Goal: Find specific page/section: Find specific page/section

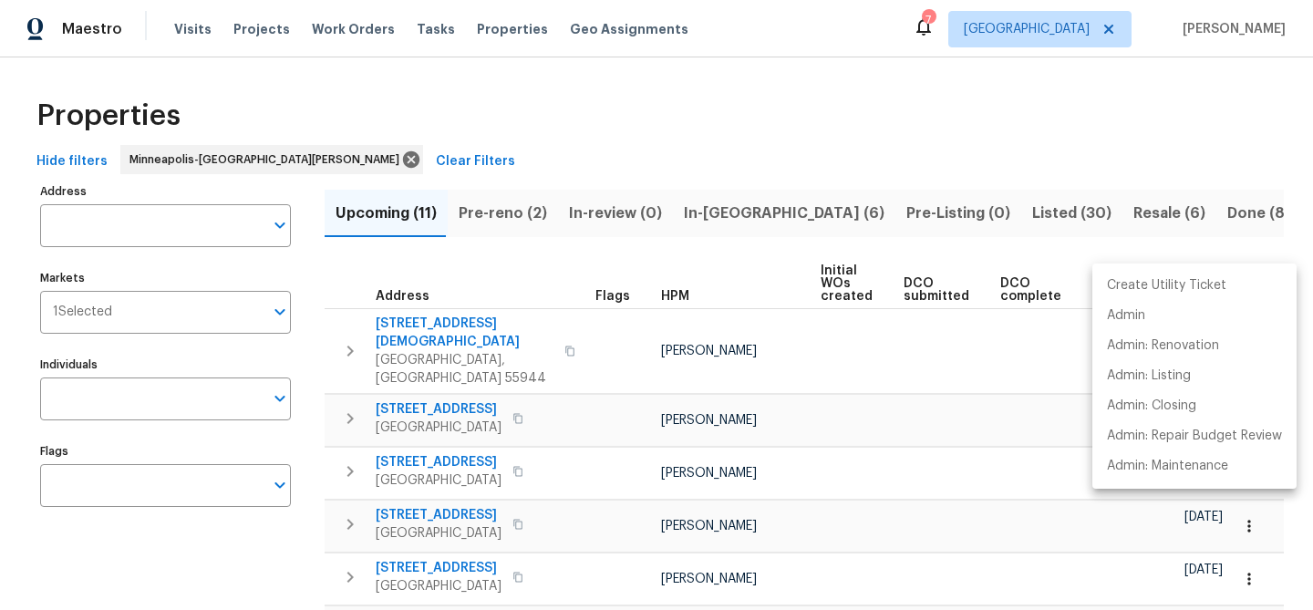
scroll to position [0, 42]
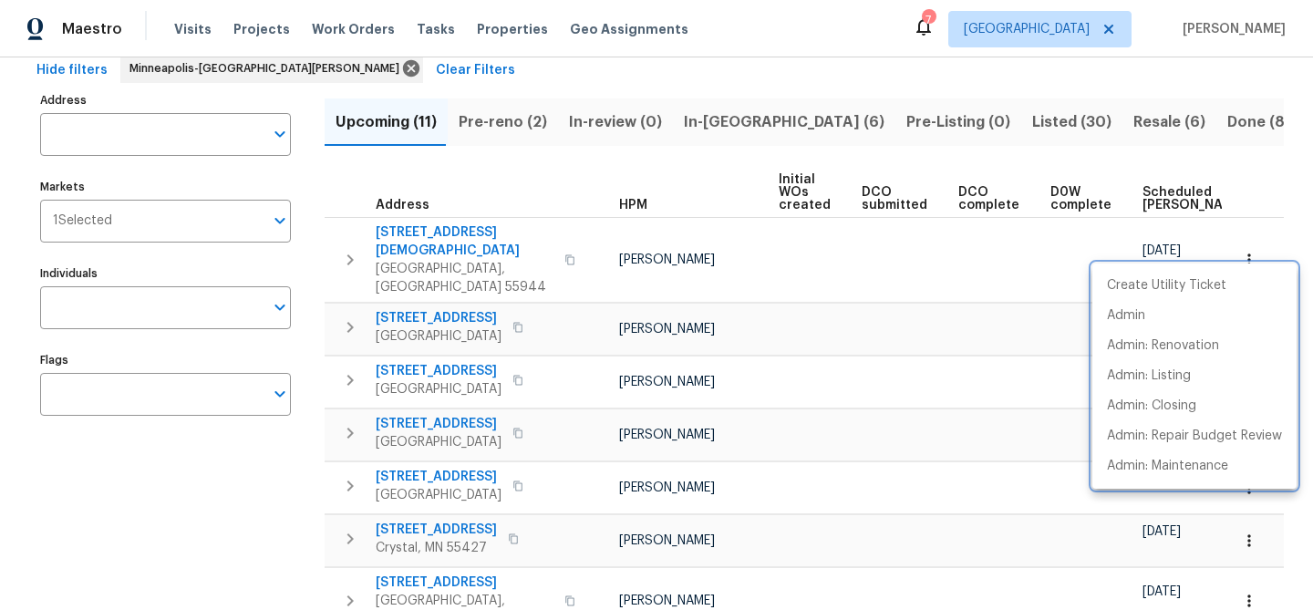
click at [420, 30] on div at bounding box center [656, 305] width 1313 height 610
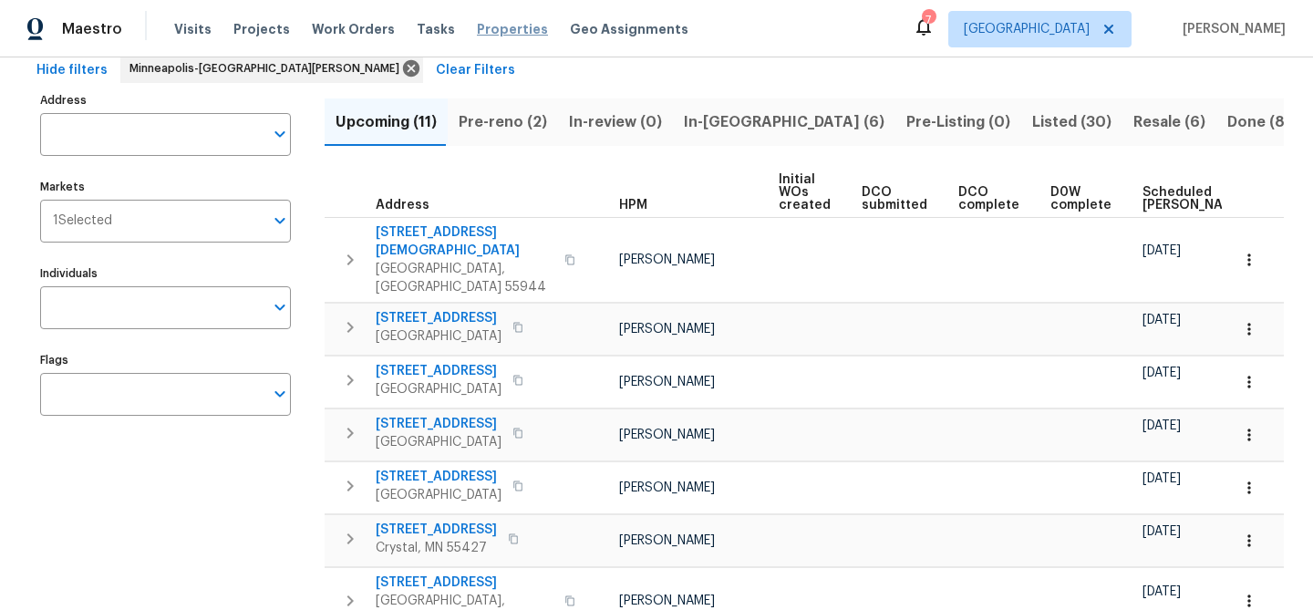
click at [477, 26] on span "Properties" at bounding box center [512, 29] width 71 height 18
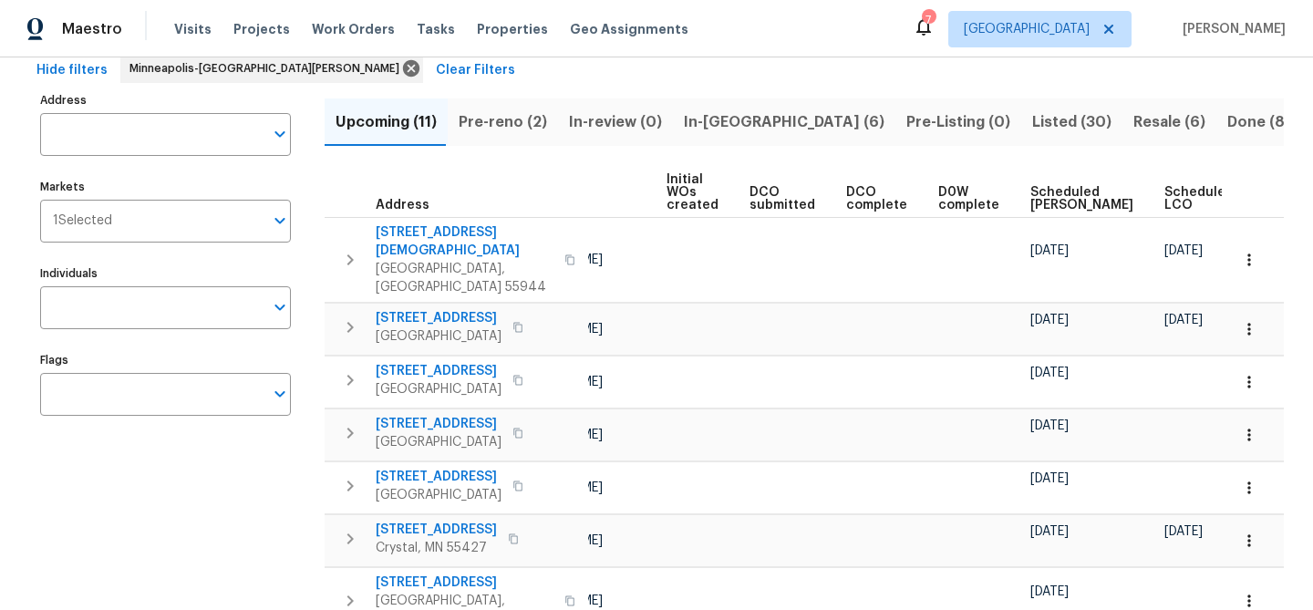
scroll to position [0, 222]
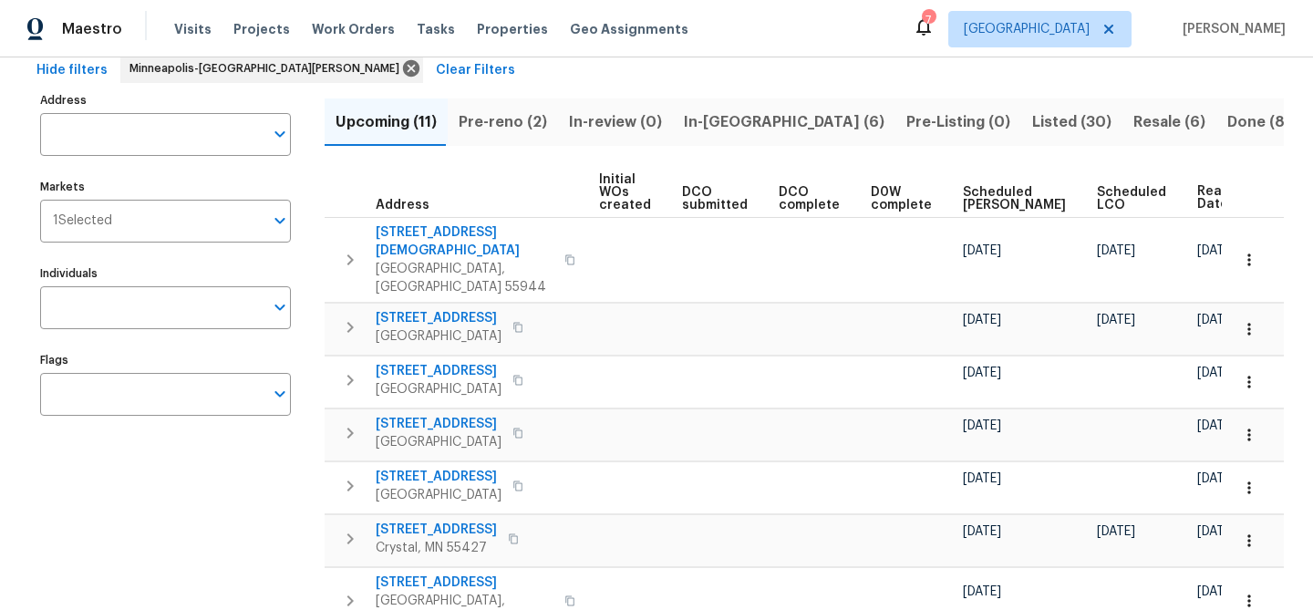
click at [1198, 209] on span "Ready Date" at bounding box center [1218, 198] width 40 height 26
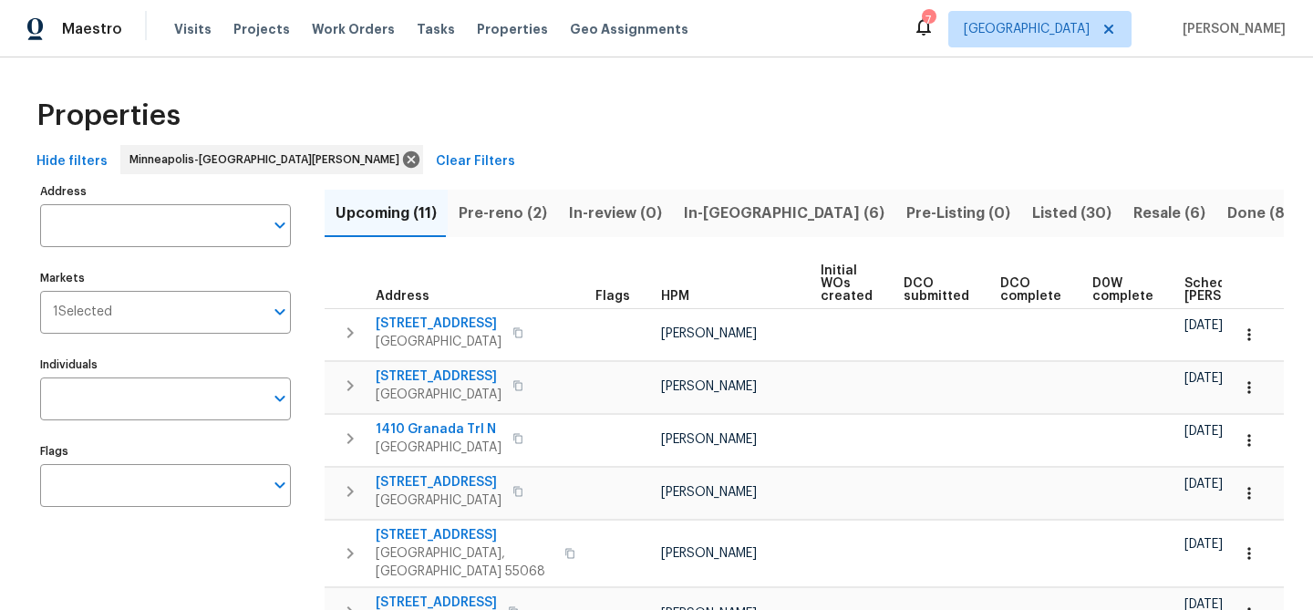
click at [1189, 296] on span "Scheduled COE" at bounding box center [1236, 290] width 103 height 26
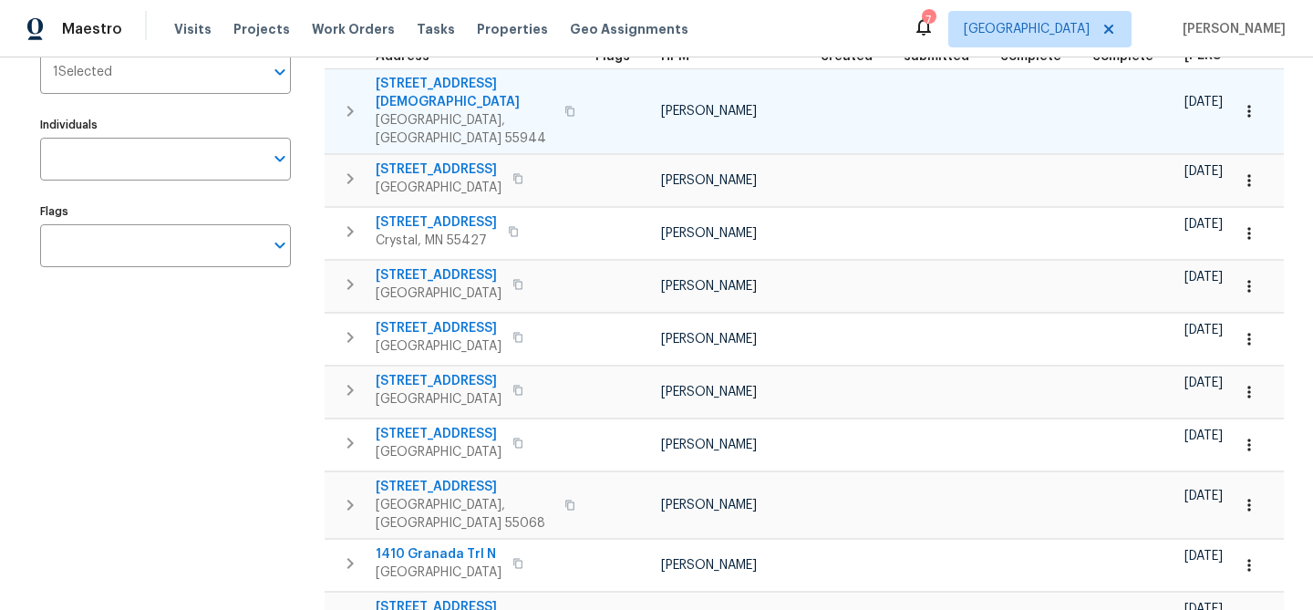
scroll to position [239, 0]
